Goal: Navigation & Orientation: Find specific page/section

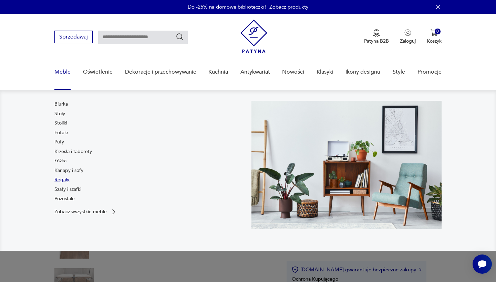
click at [65, 177] on link "Regały" at bounding box center [61, 180] width 15 height 7
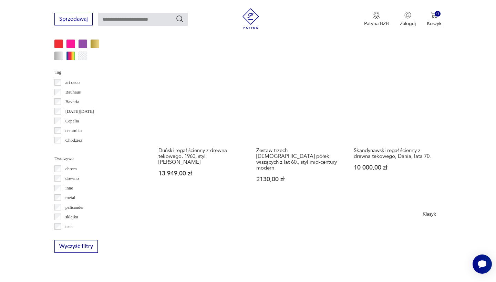
scroll to position [636, 0]
